Goal: Find specific page/section: Find specific page/section

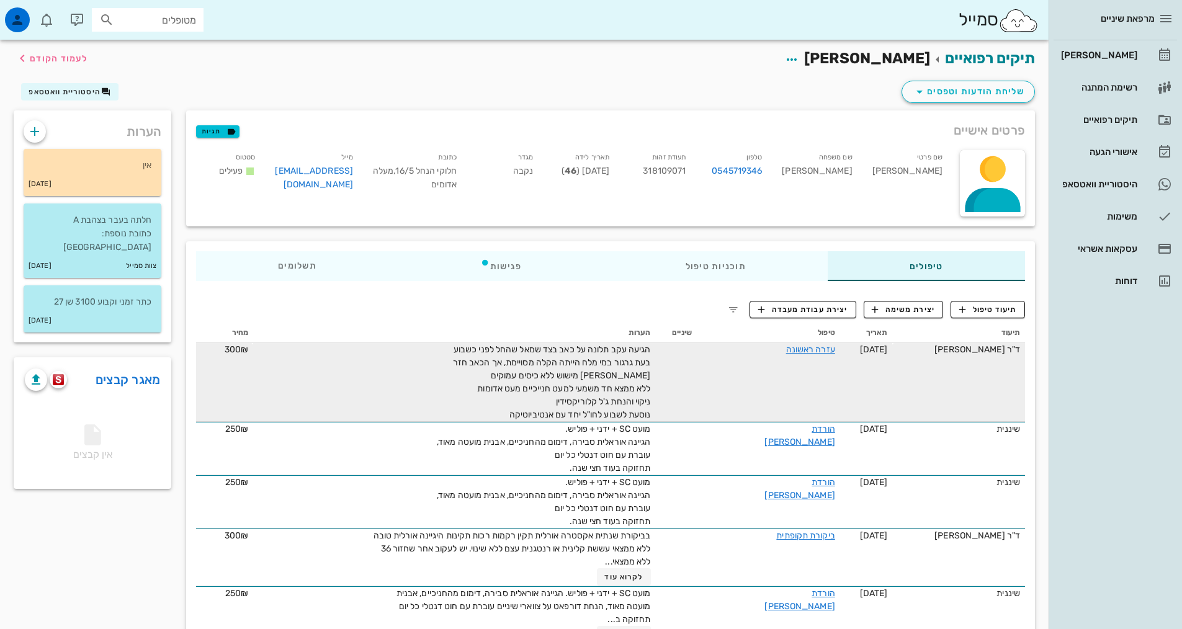
scroll to position [186, 0]
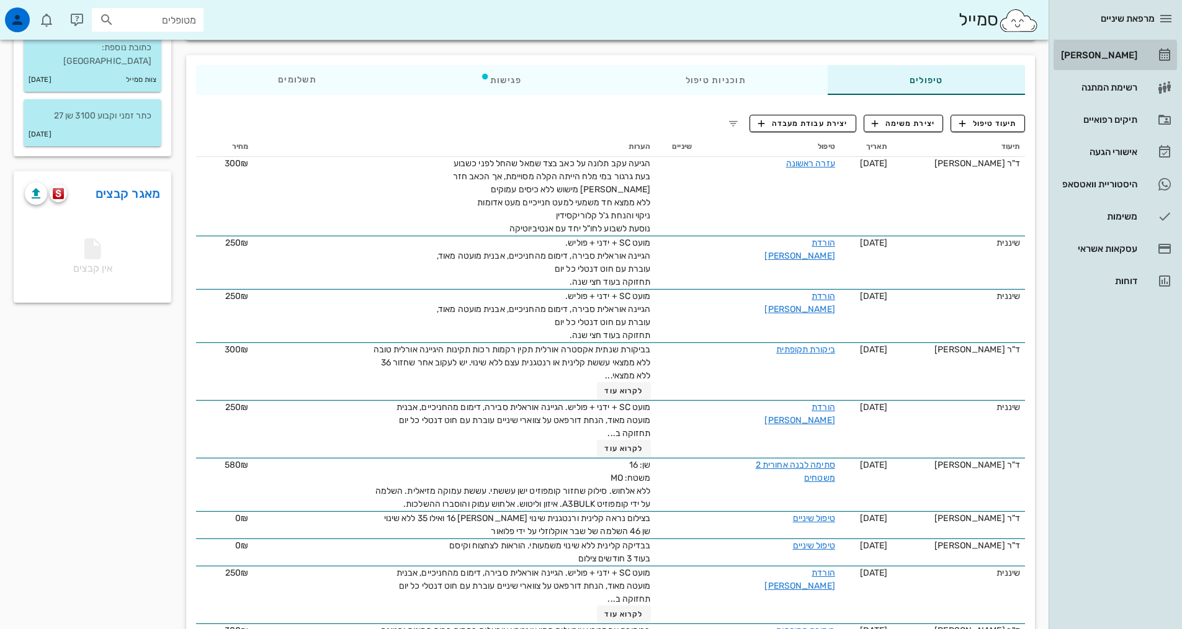
click at [1126, 56] on div "[PERSON_NAME]" at bounding box center [1098, 55] width 79 height 10
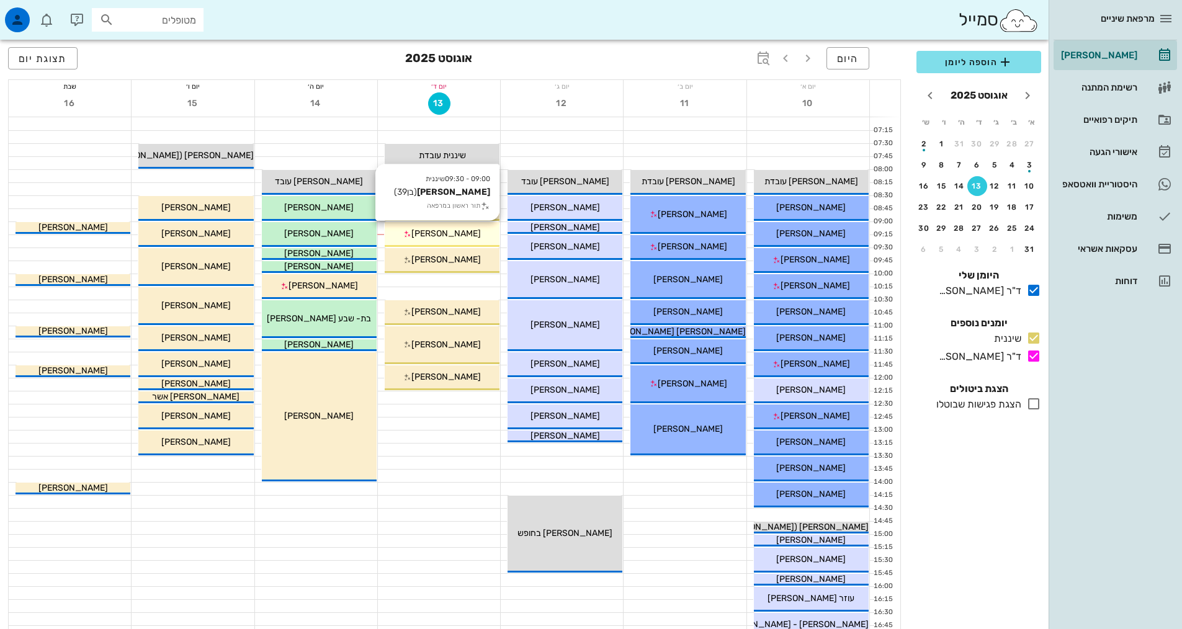
click at [455, 232] on span "[PERSON_NAME]" at bounding box center [445, 233] width 69 height 11
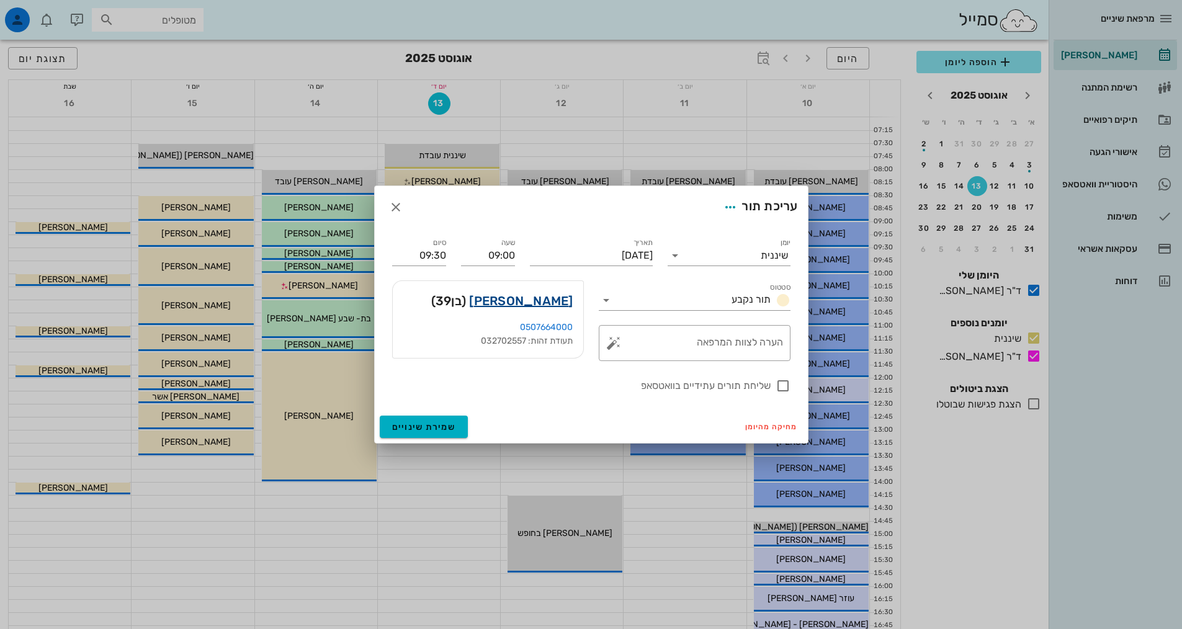
click at [537, 303] on link "[PERSON_NAME]" at bounding box center [521, 301] width 104 height 20
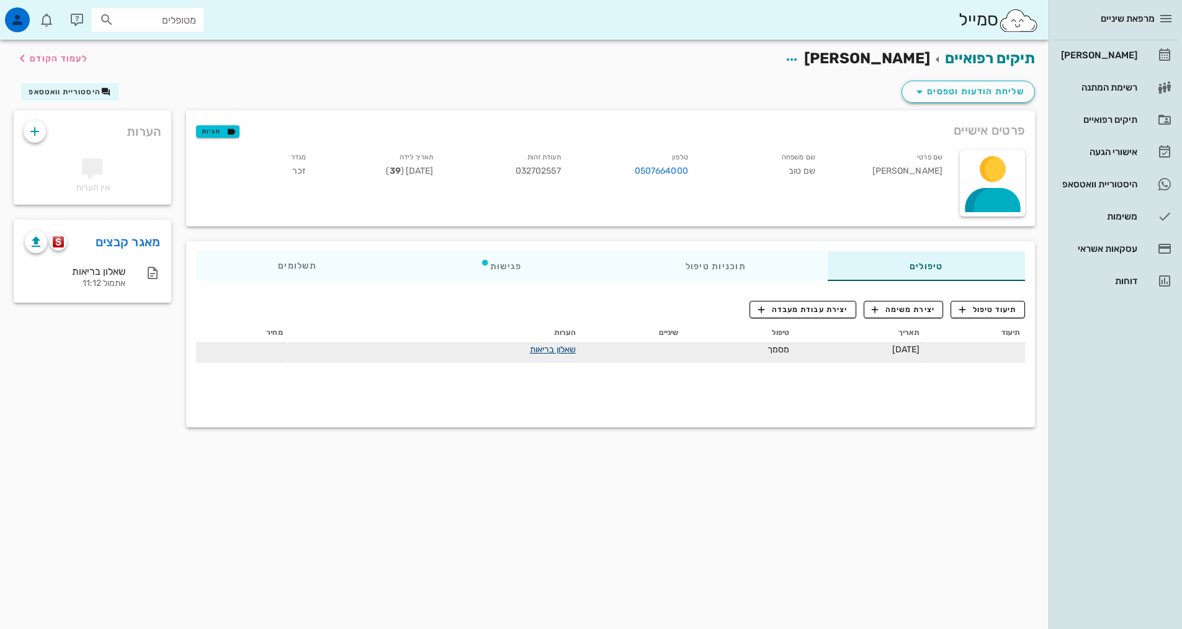
click at [533, 350] on link "שאלון בריאות" at bounding box center [553, 349] width 46 height 11
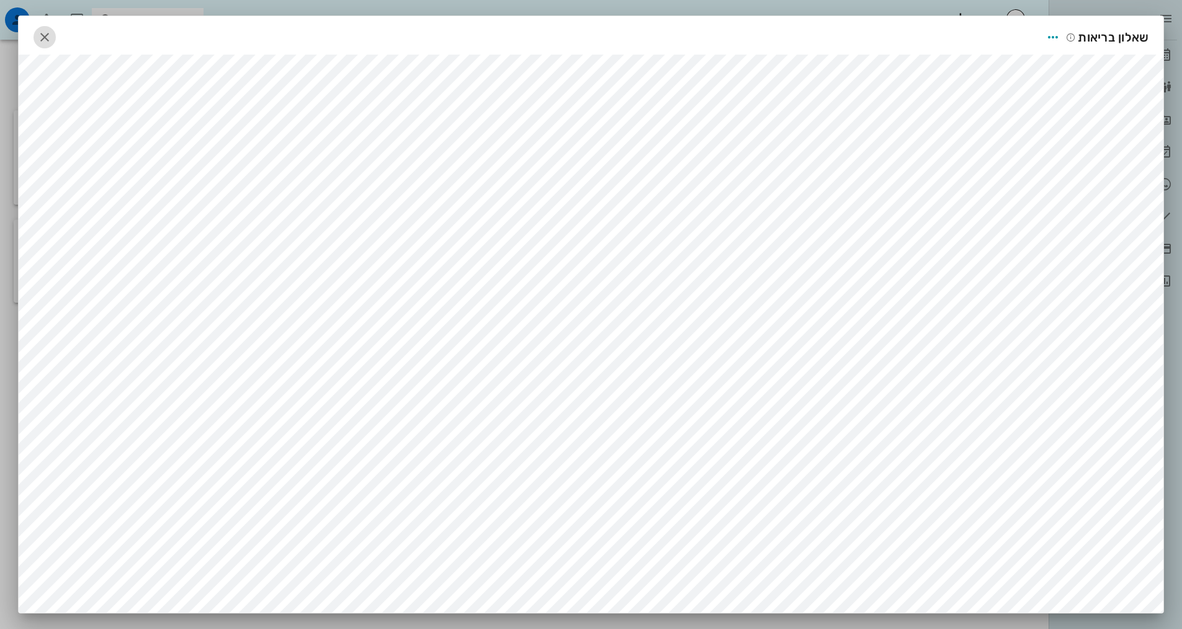
click at [46, 40] on icon "button" at bounding box center [44, 37] width 15 height 15
